Goal: Check status: Check status

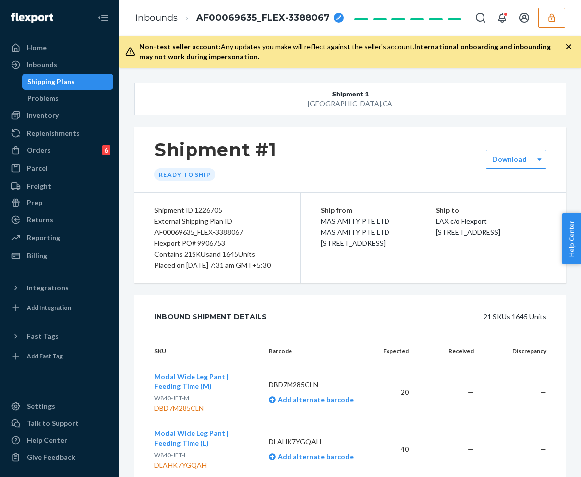
click at [550, 21] on icon "button" at bounding box center [551, 17] width 6 height 8
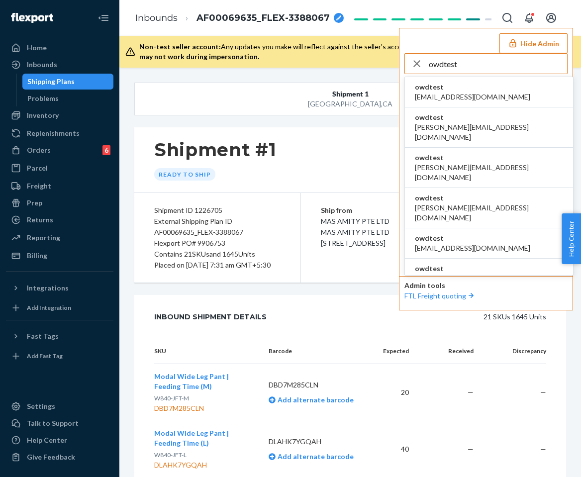
type input "owdtest"
click at [470, 84] on span "owdtest" at bounding box center [472, 87] width 115 height 10
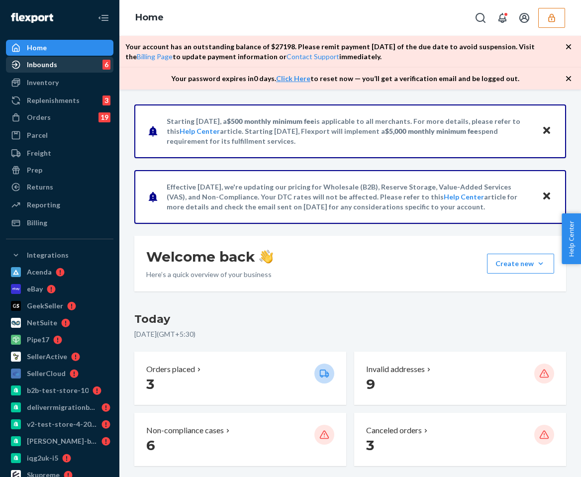
click at [54, 68] on div "Inbounds" at bounding box center [42, 65] width 30 height 10
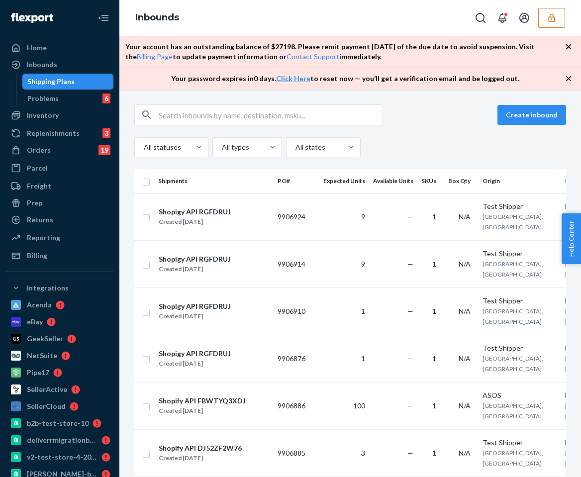
click at [579, 137] on div "Create inbound All statuses All types All states Shipments PO# Expected Units A…" at bounding box center [349, 282] width 461 height 387
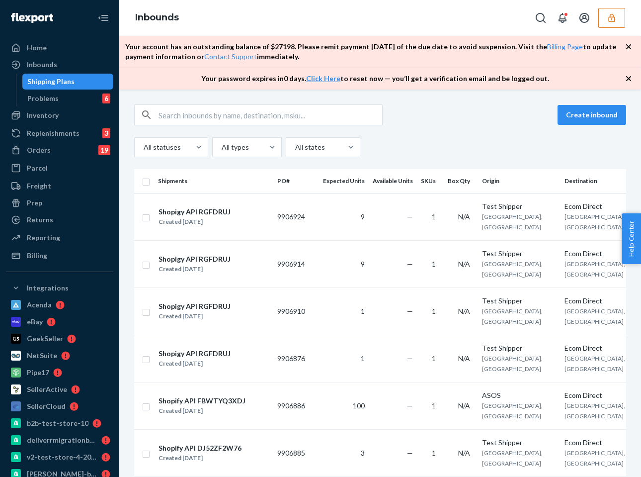
click at [291, 107] on input "text" at bounding box center [271, 115] width 224 height 20
paste input "1226831"
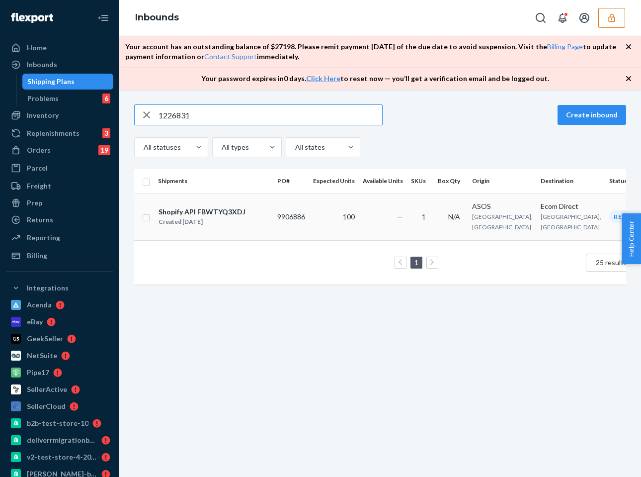
type input "1226831"
click at [329, 216] on td "100" at bounding box center [334, 216] width 50 height 47
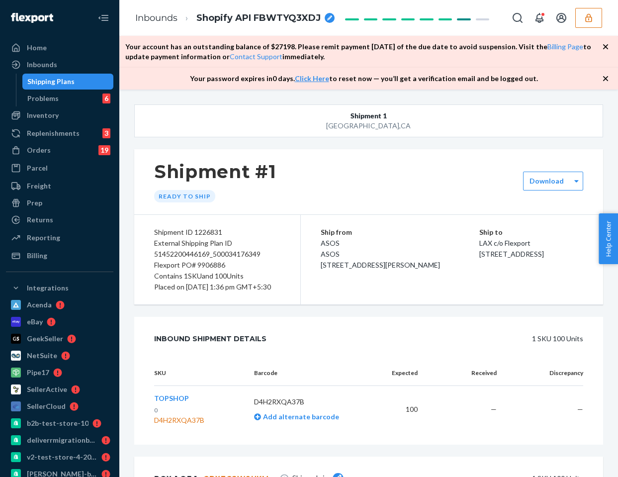
click at [210, 234] on div "Shipment ID 1226831" at bounding box center [217, 232] width 126 height 11
copy div "1226831"
click at [211, 228] on div "Shipment ID 1226831" at bounding box center [217, 232] width 126 height 11
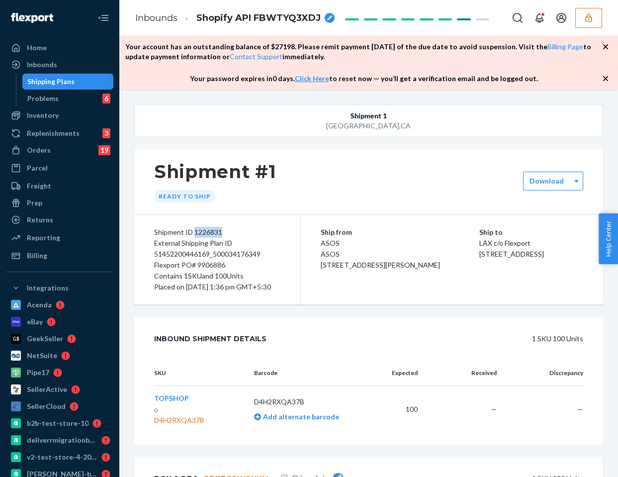
click at [216, 246] on div "External Shipping Plan ID 51452200446169_500034176349" at bounding box center [217, 249] width 126 height 22
click at [205, 232] on div "Shipment ID 1226831" at bounding box center [217, 232] width 126 height 11
copy div "1226831"
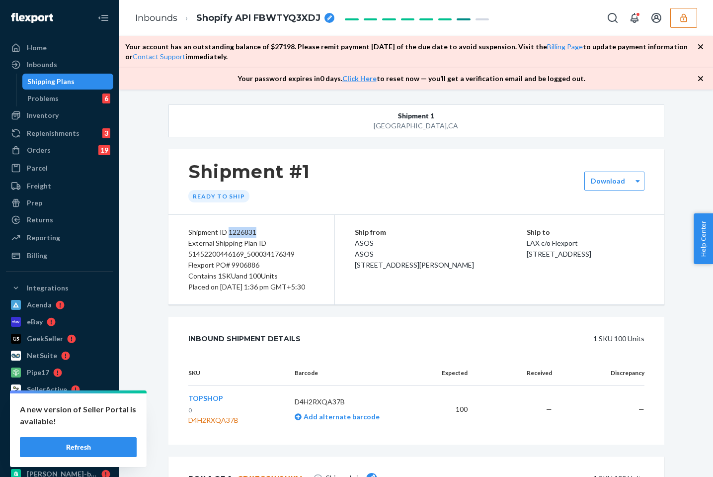
click at [580, 24] on button "button" at bounding box center [684, 18] width 27 height 20
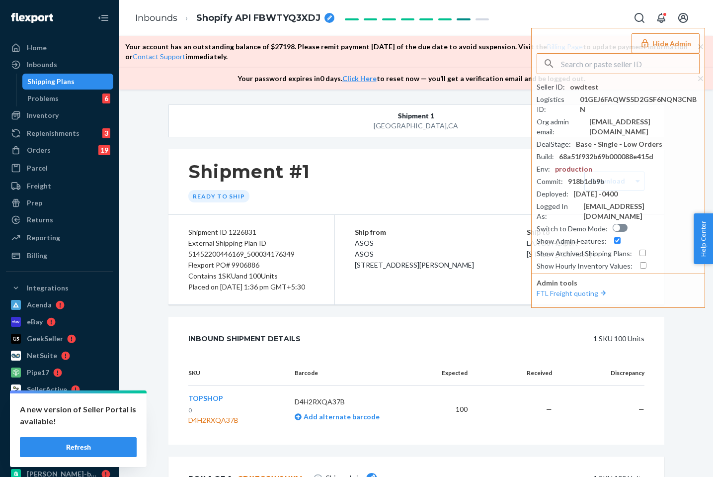
click at [406, 147] on div "Shipment 1 San Bernardino , CA Shipment #1 Ready to ship Download Shipment ID 1…" at bounding box center [417, 343] width 496 height 479
click at [327, 178] on div "Shipment #1 Ready to ship" at bounding box center [417, 181] width 496 height 65
